Goal: Check status: Check status

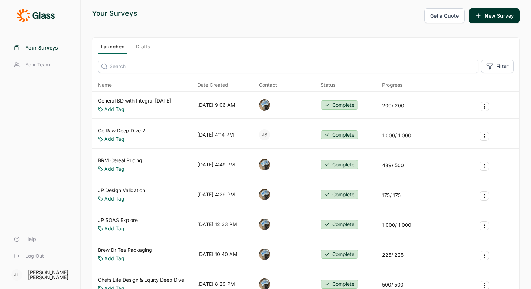
click at [133, 129] on link "Go Raw Deep Dive 2" at bounding box center [121, 130] width 47 height 7
